Goal: Browse casually: Explore the website without a specific task or goal

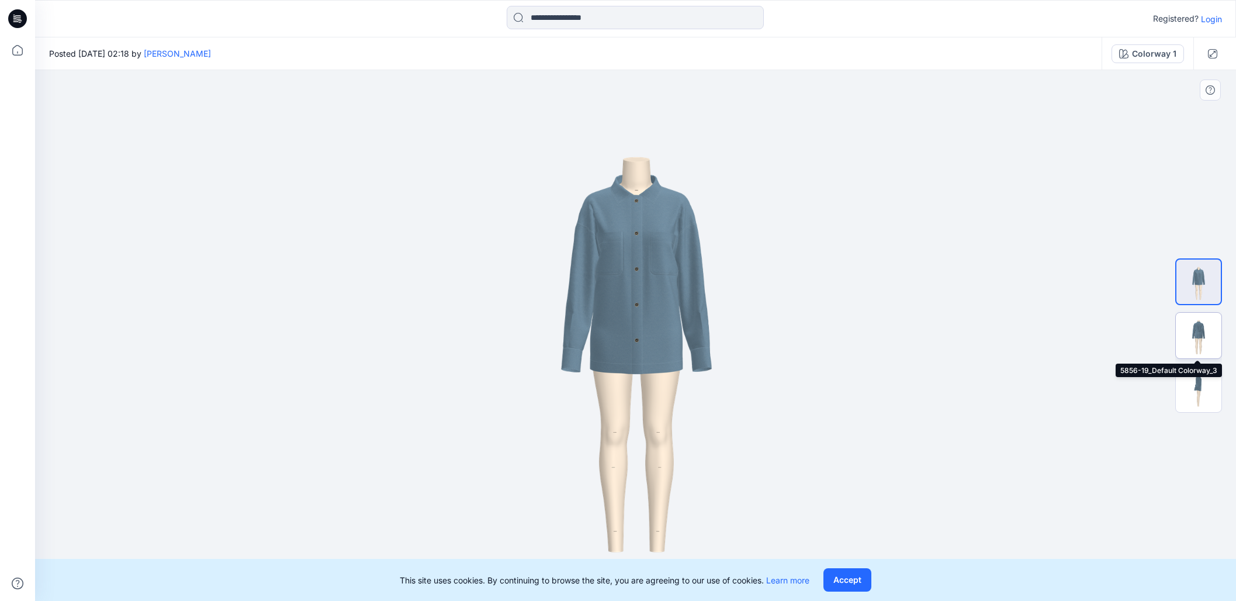
click at [1200, 325] on img at bounding box center [1199, 336] width 46 height 46
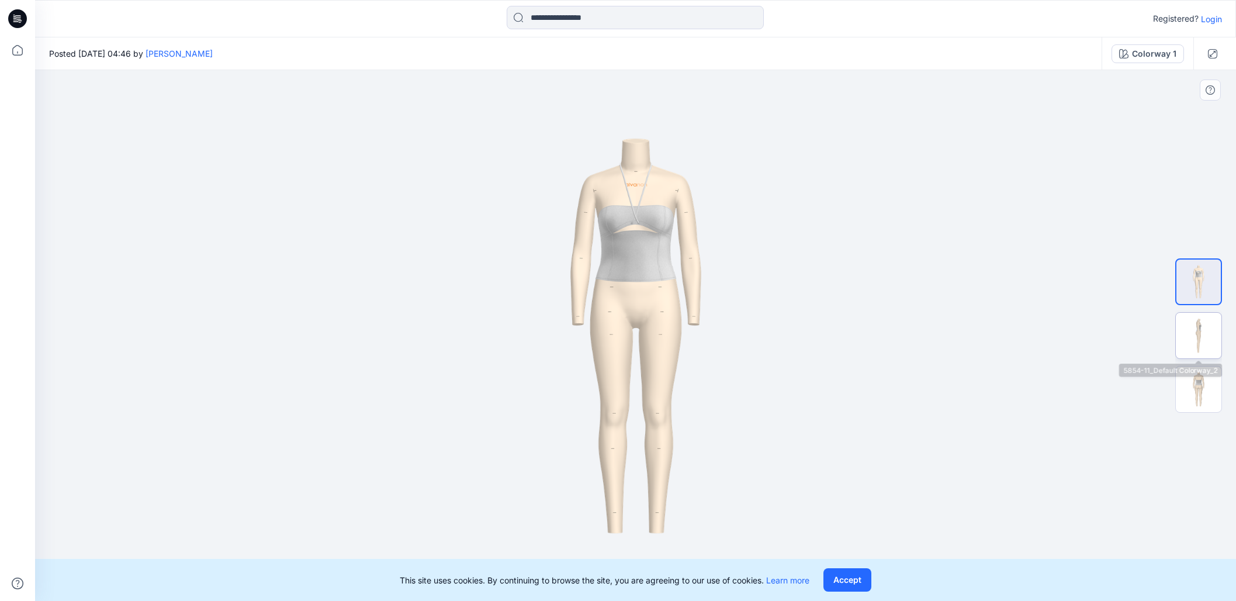
click at [1196, 348] on img at bounding box center [1199, 336] width 46 height 46
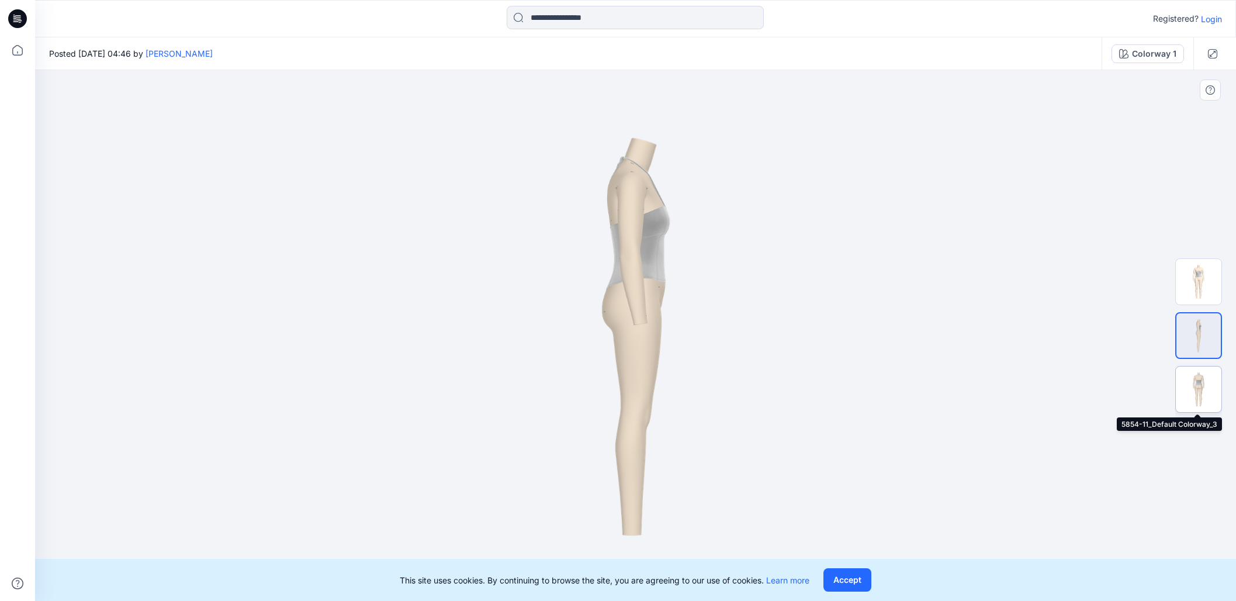
click at [1201, 392] on img at bounding box center [1199, 390] width 46 height 46
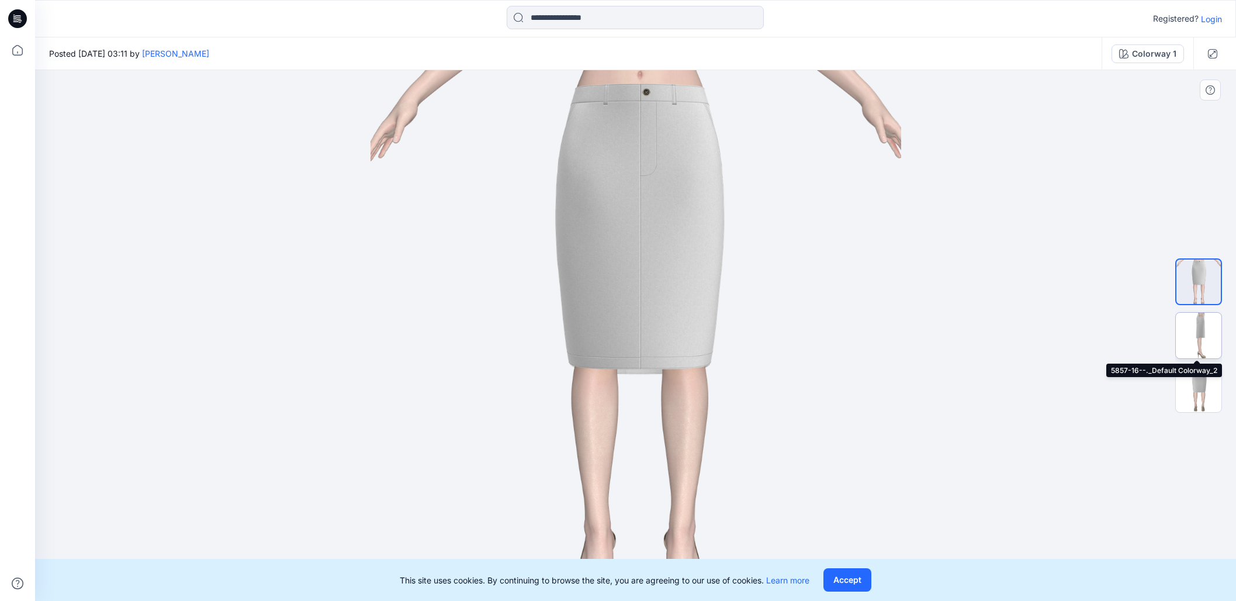
click at [1206, 340] on img at bounding box center [1199, 336] width 46 height 46
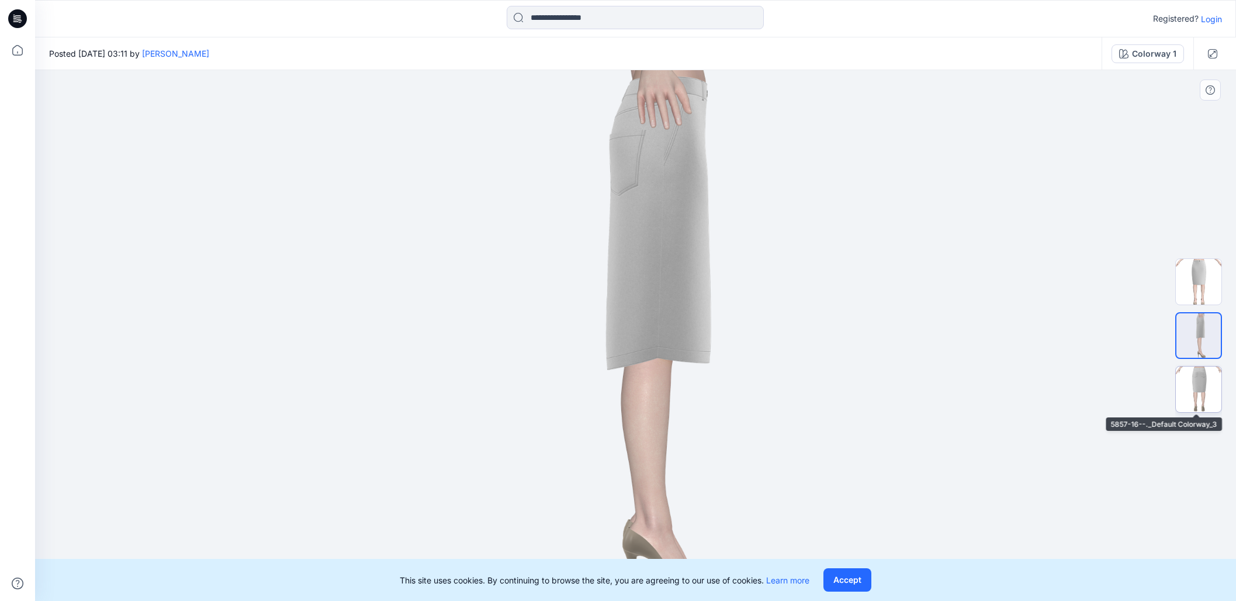
click at [1202, 383] on img at bounding box center [1199, 390] width 46 height 46
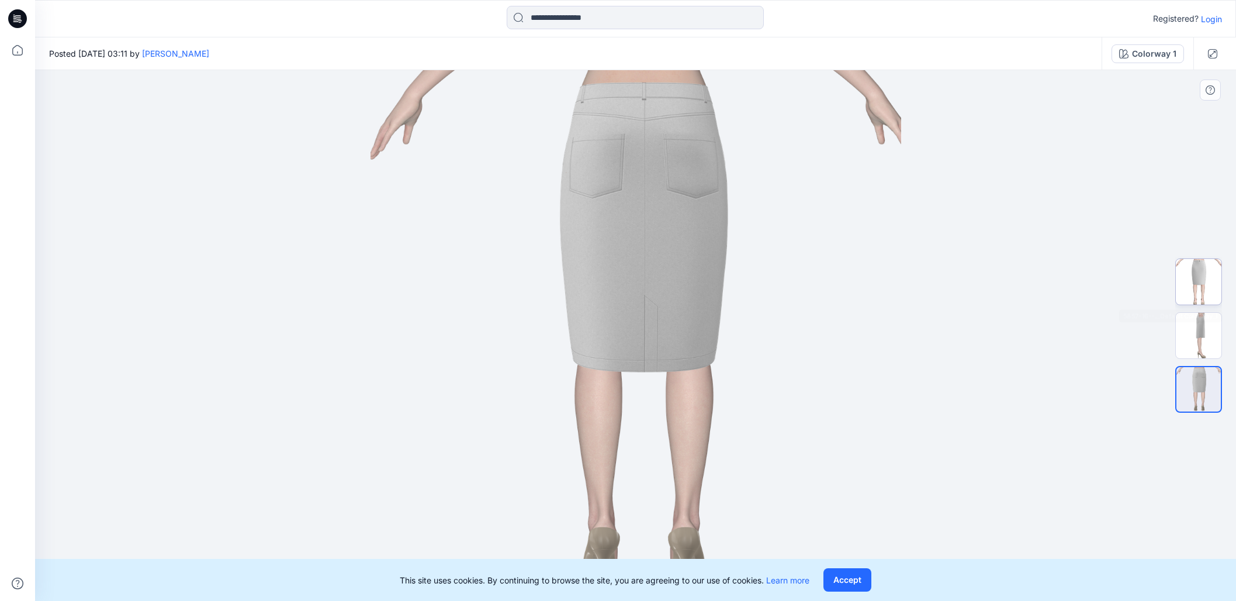
click at [1208, 285] on img at bounding box center [1199, 282] width 46 height 46
